Goal: Find specific page/section: Find specific page/section

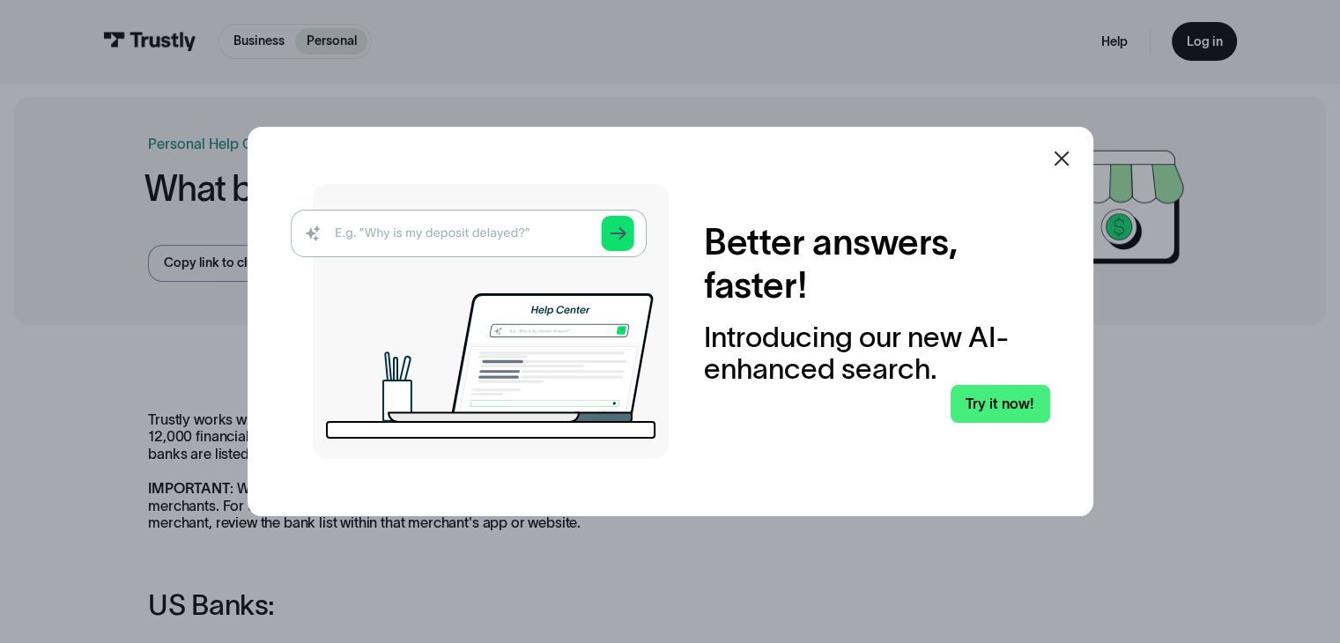
click at [1064, 156] on icon at bounding box center [1061, 158] width 21 height 21
